Goal: Information Seeking & Learning: Check status

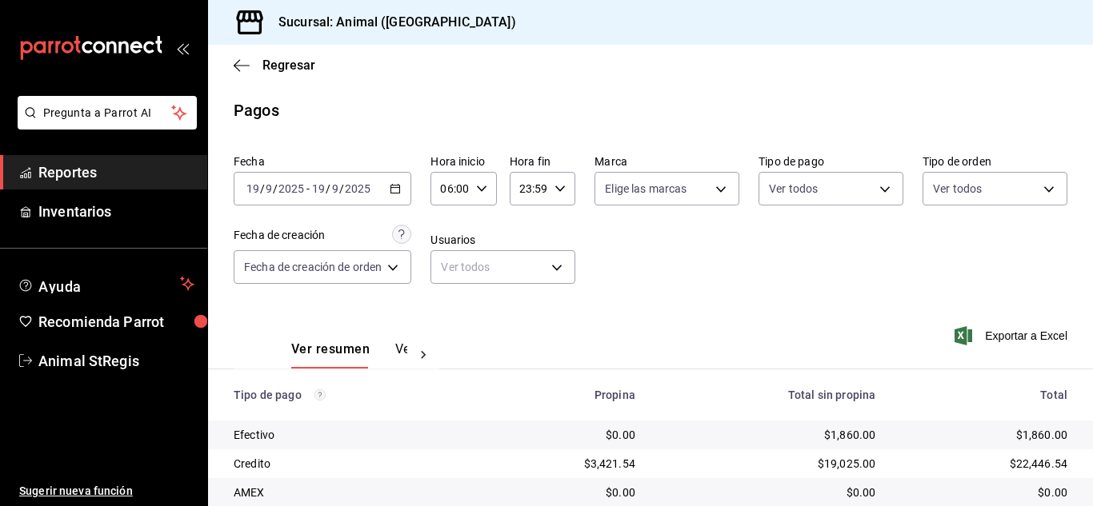
scroll to position [200, 0]
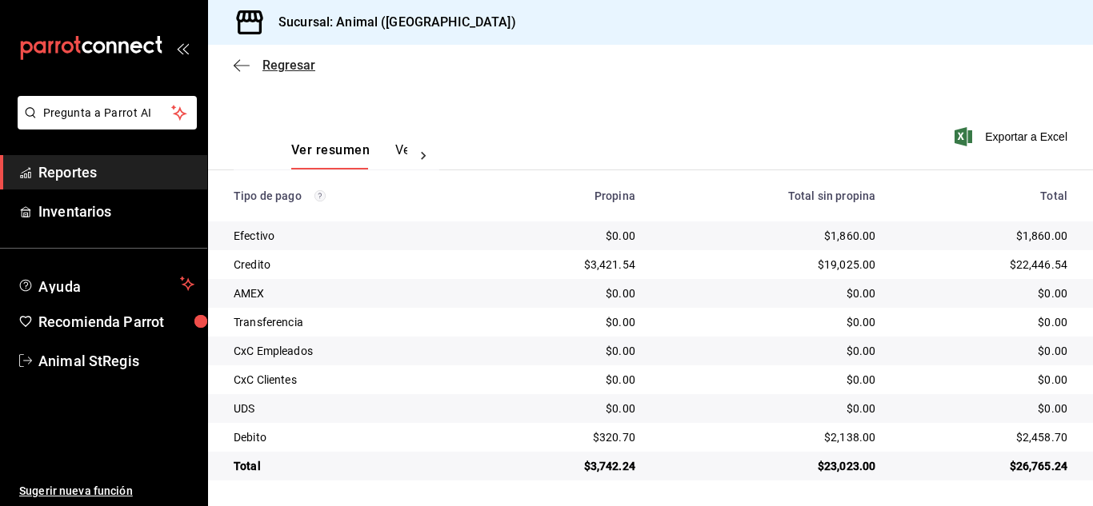
click at [294, 69] on span "Regresar" at bounding box center [288, 65] width 53 height 15
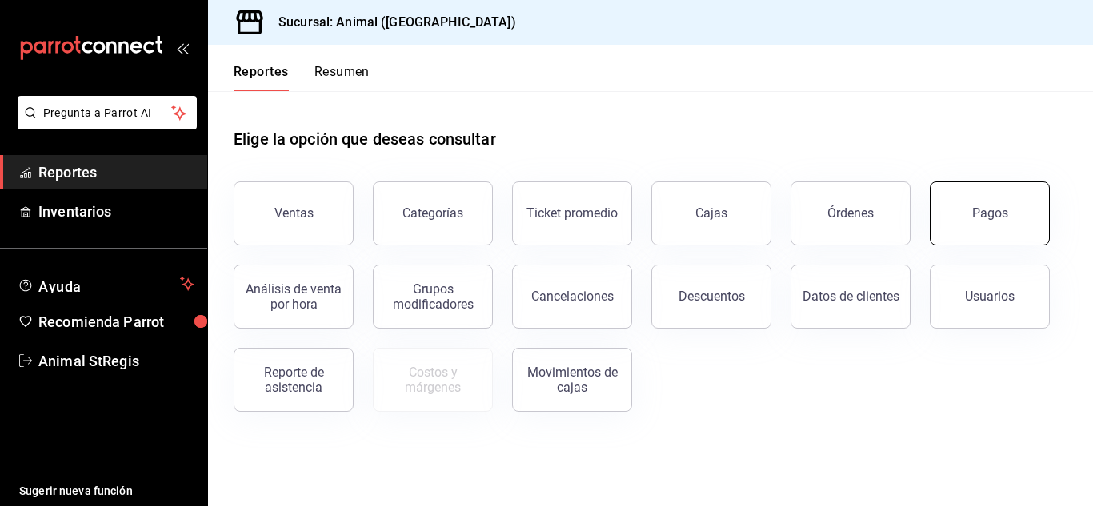
click at [1016, 215] on button "Pagos" at bounding box center [990, 214] width 120 height 64
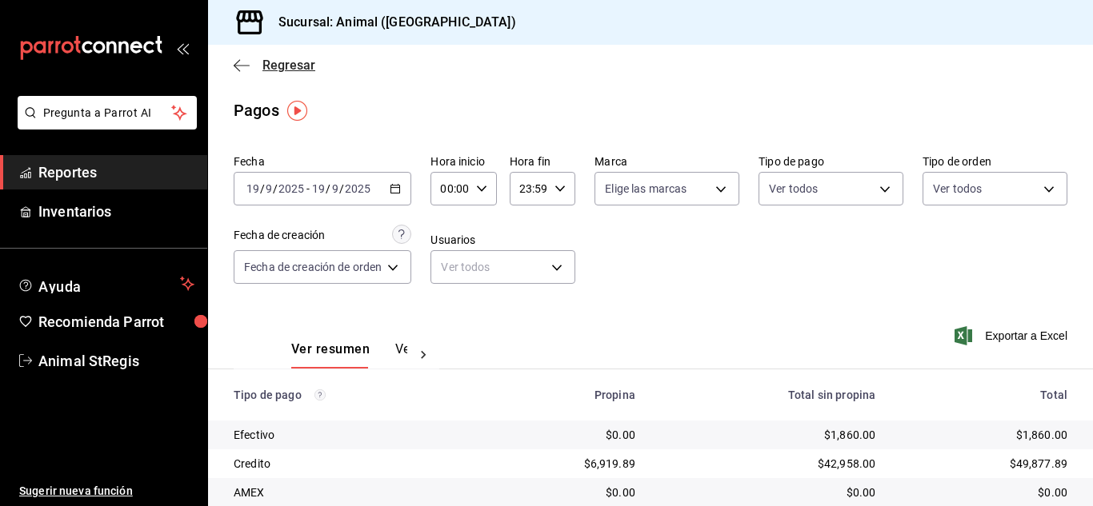
click at [295, 60] on span "Regresar" at bounding box center [288, 65] width 53 height 15
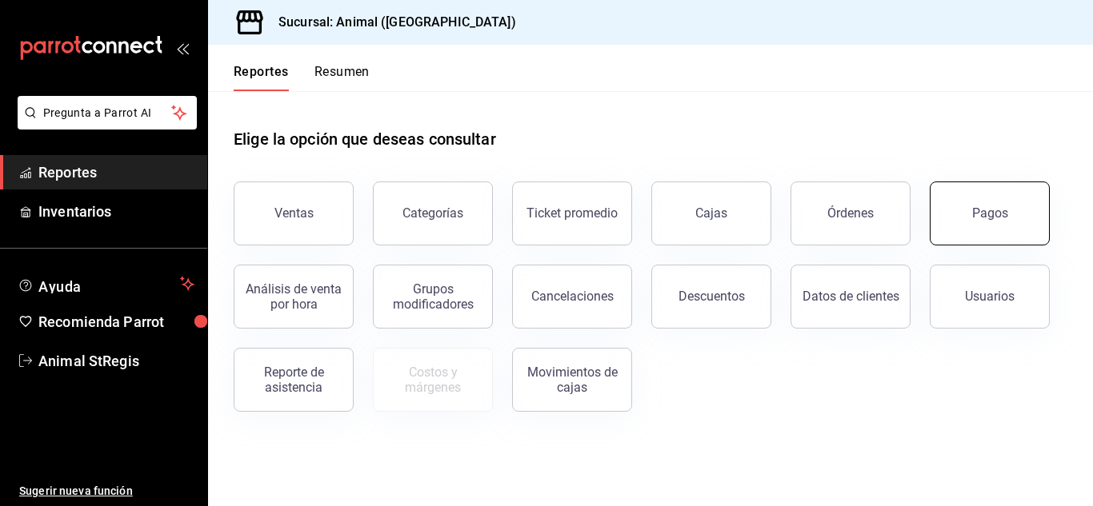
click at [997, 229] on button "Pagos" at bounding box center [990, 214] width 120 height 64
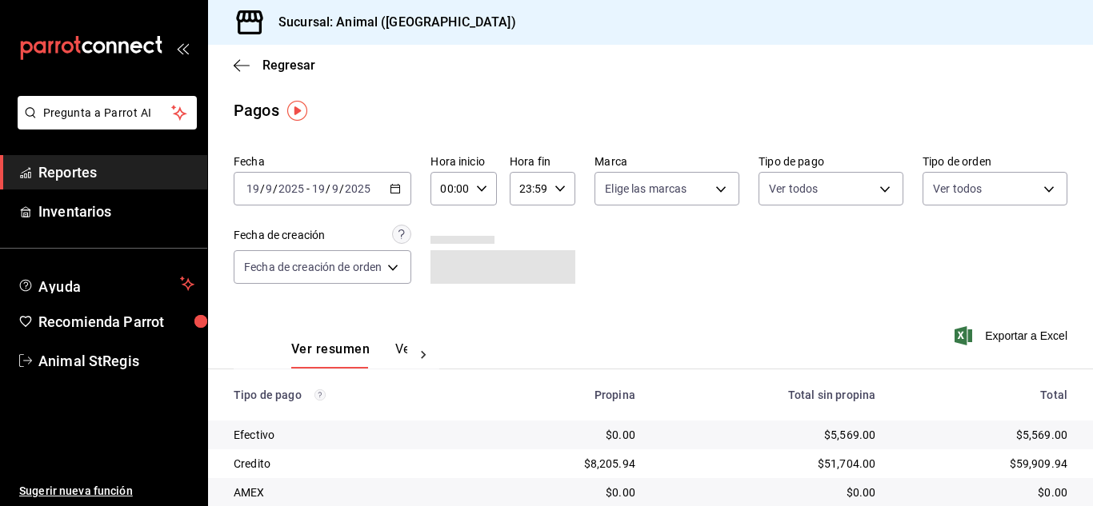
click at [485, 188] on \(Stroke\) "button" at bounding box center [482, 189] width 10 height 6
click at [446, 309] on span "02" at bounding box center [449, 306] width 6 height 13
type input "02:00"
click at [450, 300] on span "06" at bounding box center [449, 300] width 6 height 13
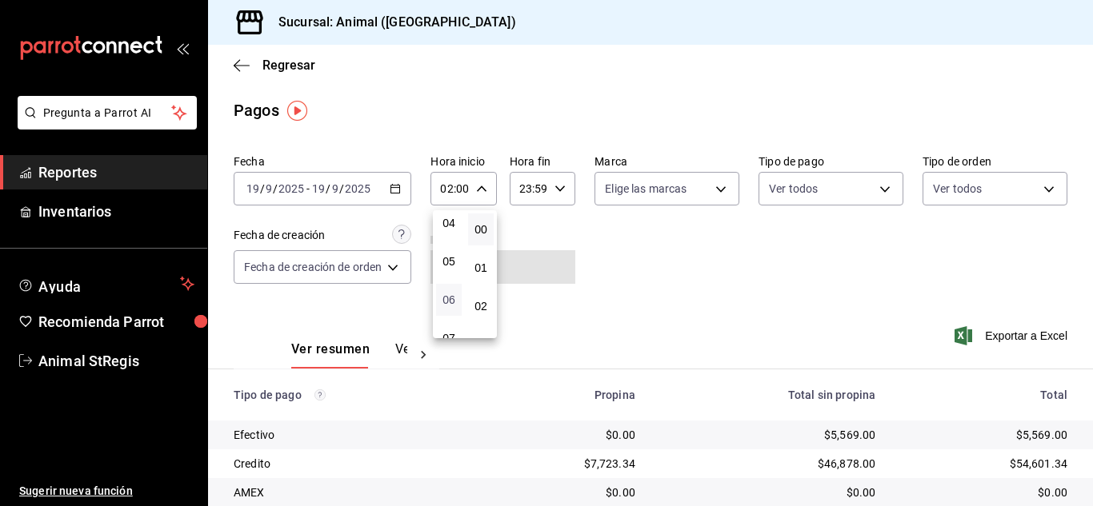
type input "06:00"
drag, startPoint x: 1088, startPoint y: 289, endPoint x: 1090, endPoint y: 498, distance: 208.8
click at [1091, 501] on div at bounding box center [546, 253] width 1093 height 506
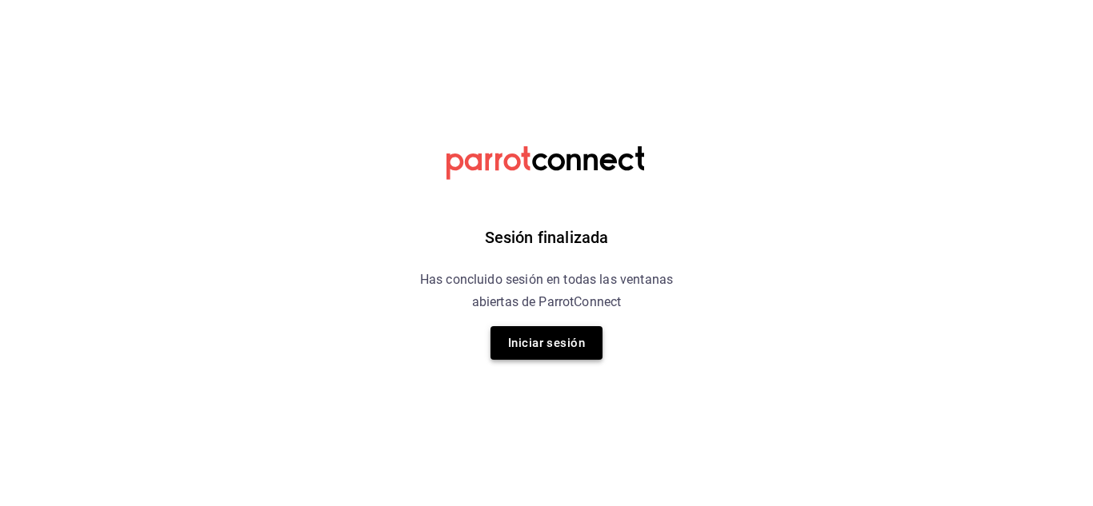
click at [578, 350] on button "Iniciar sesión" at bounding box center [546, 343] width 112 height 34
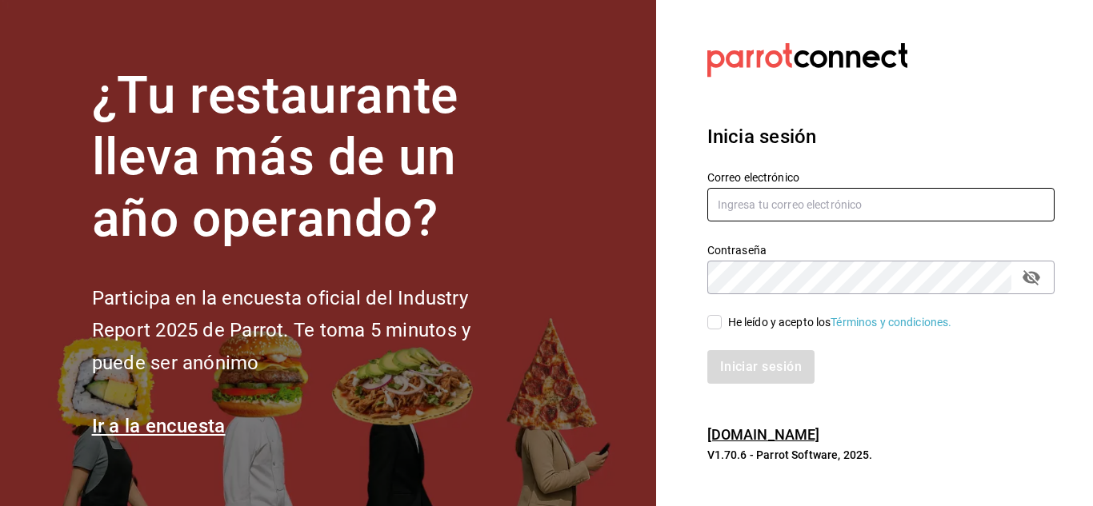
type input "[EMAIL_ADDRESS][DOMAIN_NAME]"
